Goal: Task Accomplishment & Management: Manage account settings

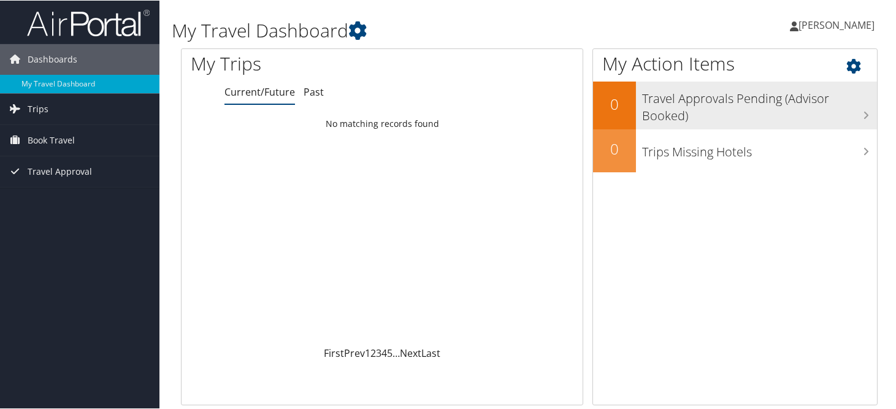
click at [791, 87] on h3 "Travel Approvals Pending (Advisor Booked)" at bounding box center [759, 103] width 235 height 40
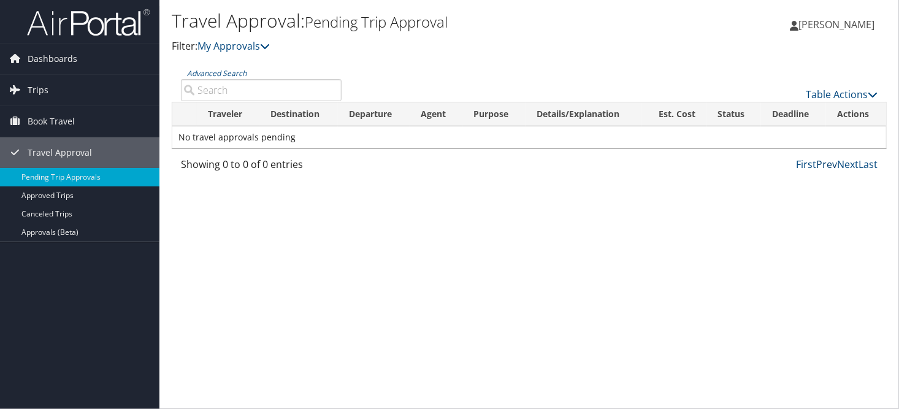
click at [837, 158] on link "Prev" at bounding box center [827, 164] width 21 height 13
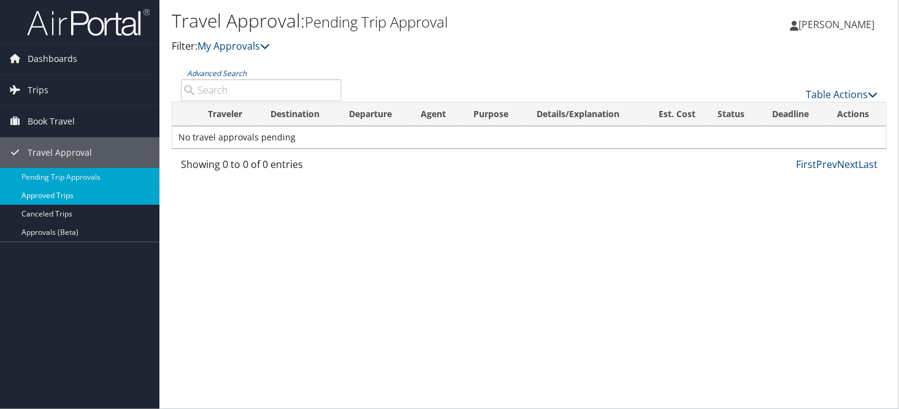
click at [66, 193] on link "Approved Trips" at bounding box center [80, 195] width 160 height 18
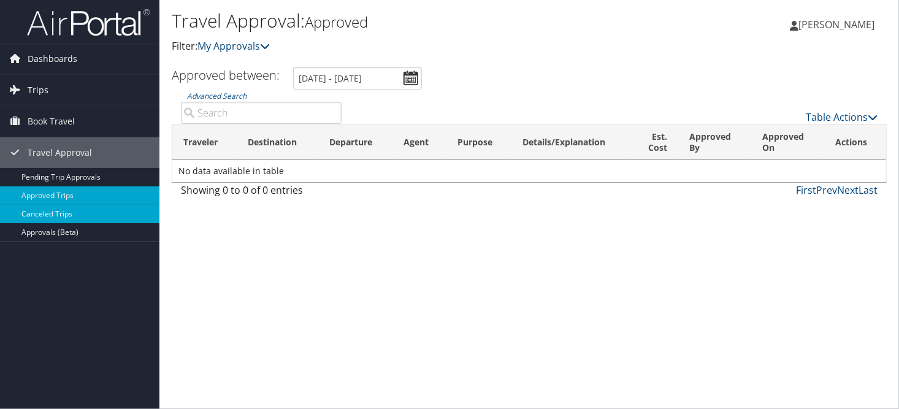
click at [52, 213] on link "Canceled Trips" at bounding box center [80, 214] width 160 height 18
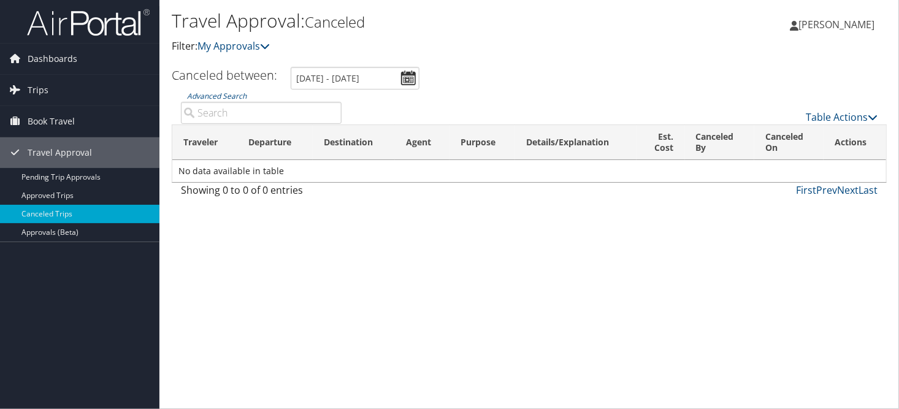
click at [196, 125] on th "Traveler" at bounding box center [204, 142] width 65 height 35
click at [265, 125] on th "Departure" at bounding box center [274, 142] width 75 height 35
click at [334, 125] on th "Destination" at bounding box center [354, 142] width 82 height 35
click at [702, 125] on th "Canceled By" at bounding box center [719, 142] width 69 height 35
click at [853, 125] on th "Actions" at bounding box center [855, 142] width 63 height 35
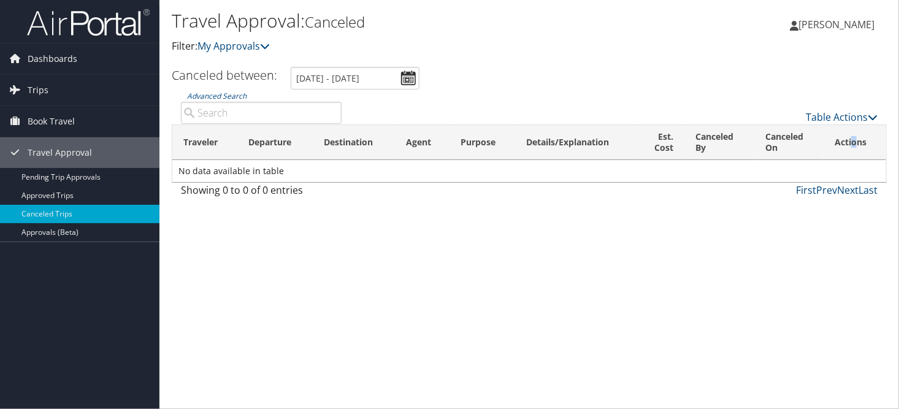
click at [852, 125] on th "Actions" at bounding box center [855, 142] width 63 height 35
click at [848, 125] on th "Actions" at bounding box center [855, 142] width 63 height 35
click at [842, 90] on div "Table Actions" at bounding box center [619, 107] width 537 height 35
click at [844, 110] on link "Table Actions" at bounding box center [842, 116] width 72 height 13
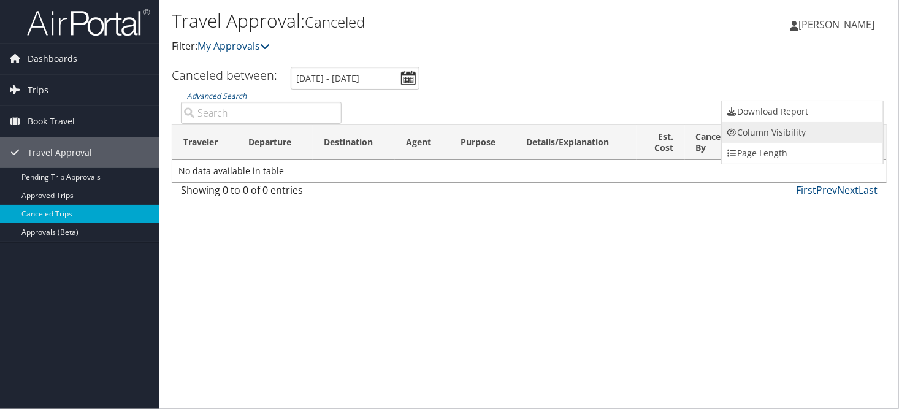
click at [774, 123] on link "Column Visibility" at bounding box center [802, 132] width 161 height 21
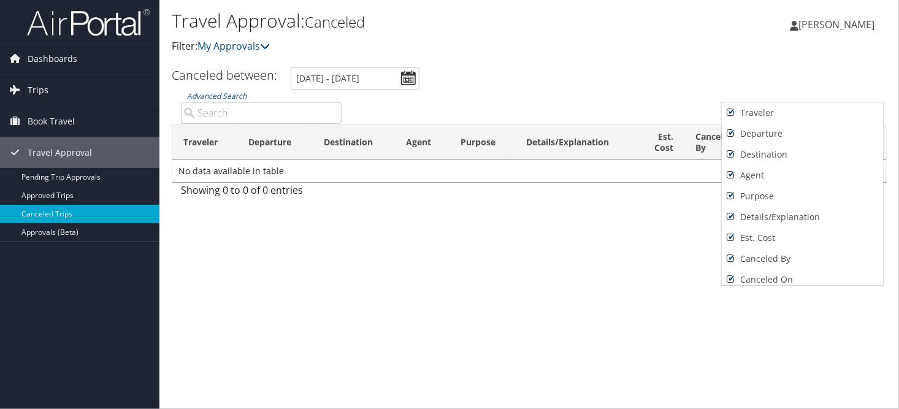
click at [598, 199] on div at bounding box center [449, 204] width 899 height 409
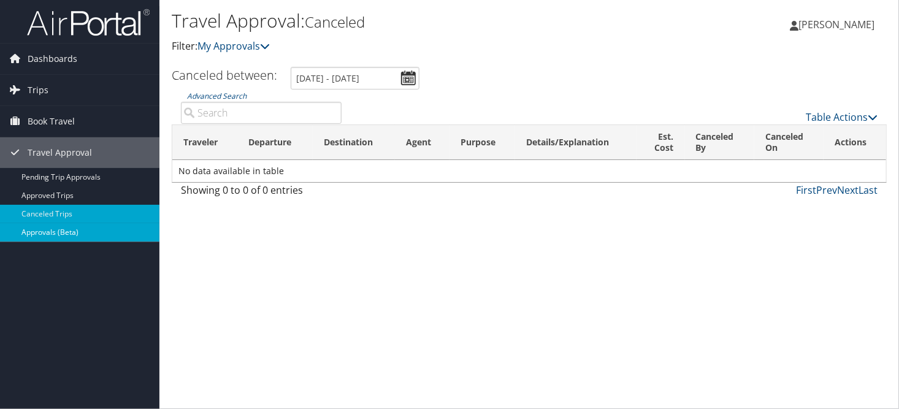
click at [78, 227] on link "Approvals (Beta)" at bounding box center [80, 232] width 160 height 18
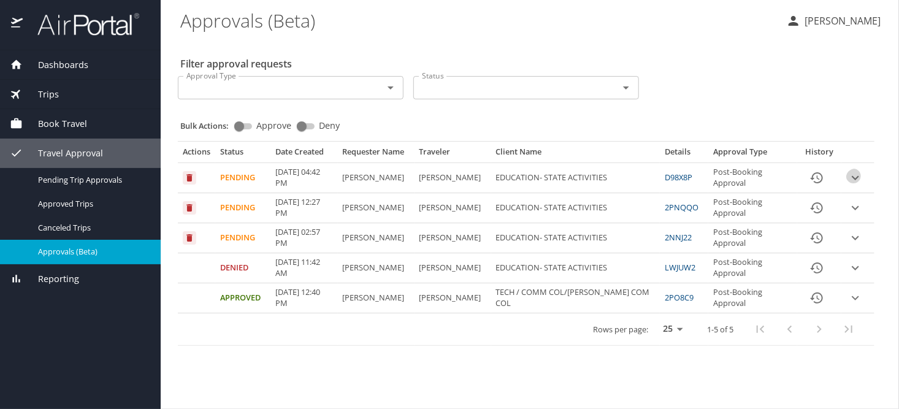
click at [856, 176] on icon "expand row" at bounding box center [855, 178] width 7 height 4
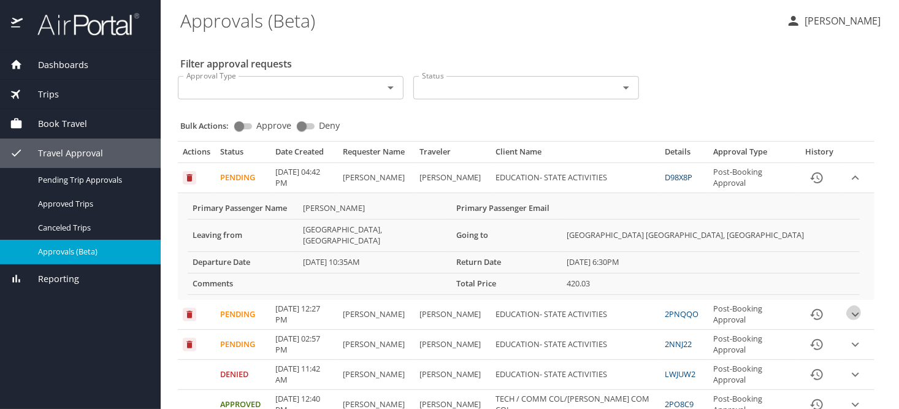
click at [855, 312] on icon "expand row" at bounding box center [855, 314] width 7 height 4
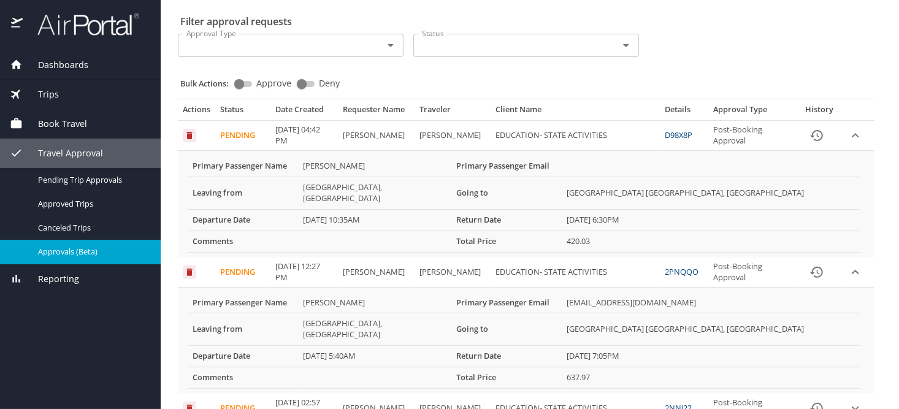
scroll to position [61, 0]
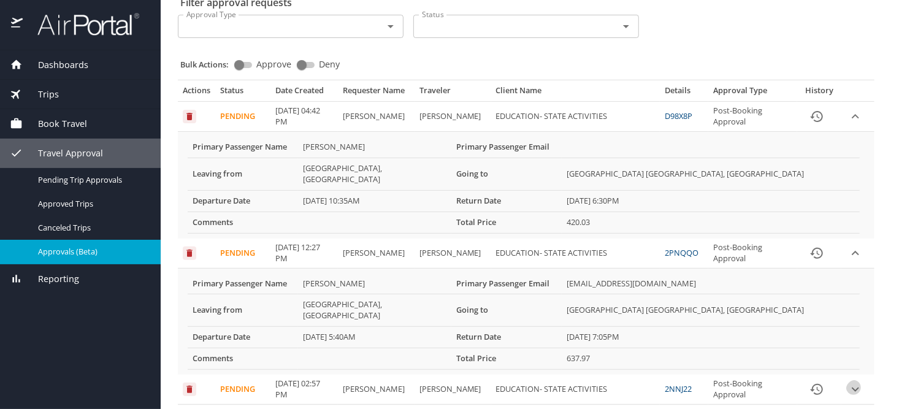
click at [848, 382] on icon "expand row" at bounding box center [855, 389] width 15 height 15
click at [229, 239] on td "Pending" at bounding box center [242, 254] width 55 height 30
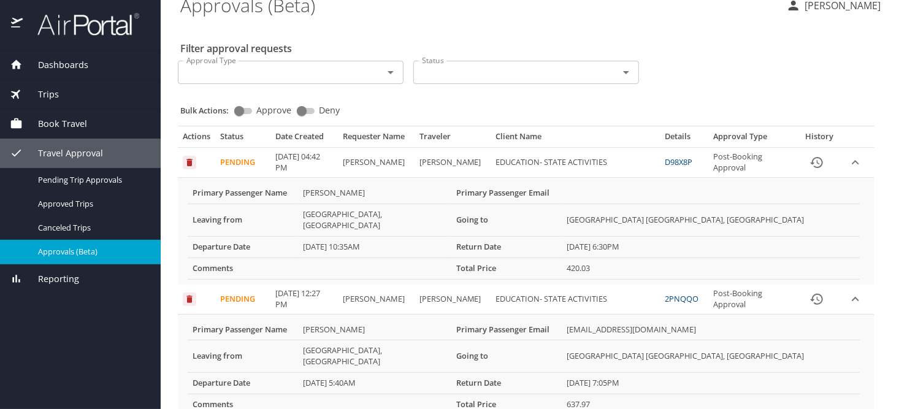
scroll to position [0, 0]
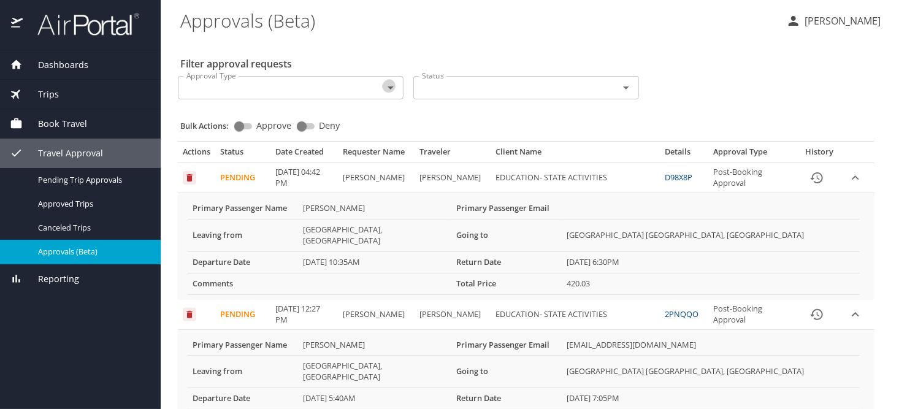
click at [390, 87] on icon "Open" at bounding box center [391, 88] width 6 height 3
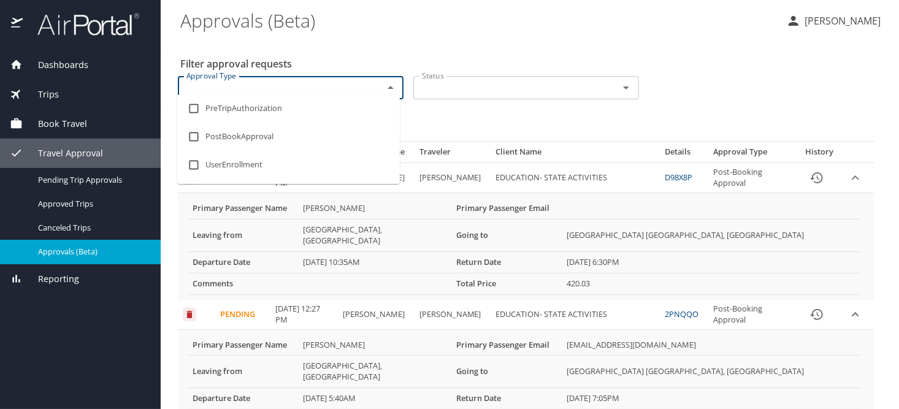
click at [440, 109] on div "Bulk Actions: Approve Deny" at bounding box center [529, 120] width 699 height 27
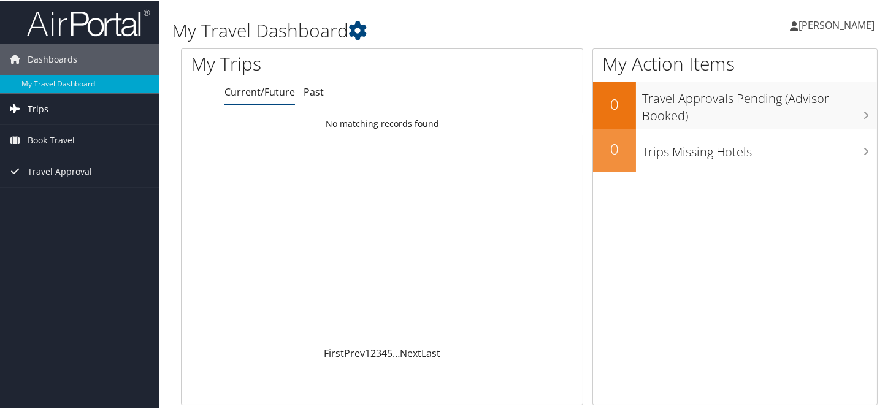
click at [45, 108] on span "Trips" at bounding box center [38, 108] width 21 height 31
click at [42, 194] on span "Book Travel" at bounding box center [51, 195] width 47 height 31
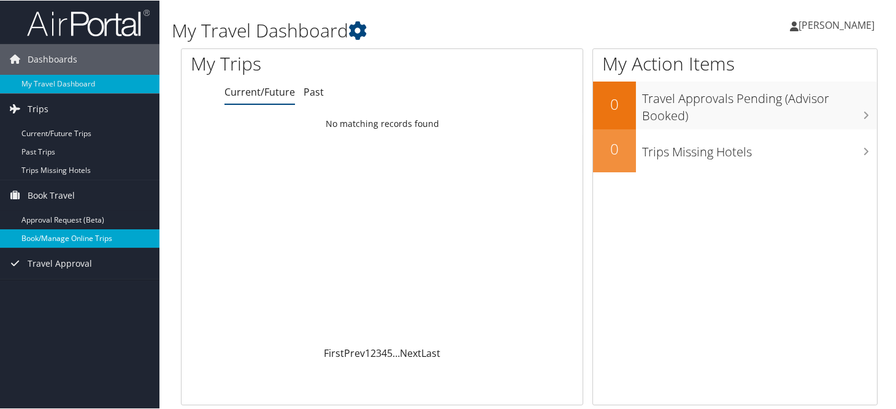
click at [79, 234] on link "Book/Manage Online Trips" at bounding box center [80, 238] width 160 height 18
click at [86, 238] on link "Book/Manage Online Trips" at bounding box center [80, 238] width 160 height 18
